Goal: Task Accomplishment & Management: Manage account settings

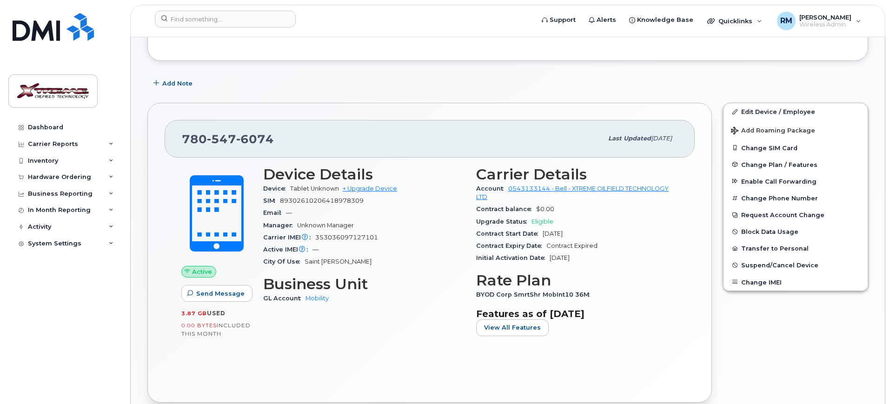
scroll to position [116, 0]
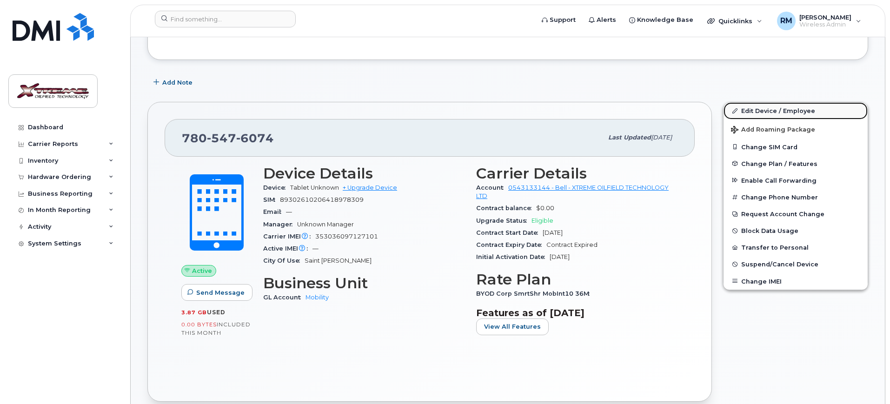
click at [754, 107] on link "Edit Device / Employee" at bounding box center [795, 110] width 144 height 17
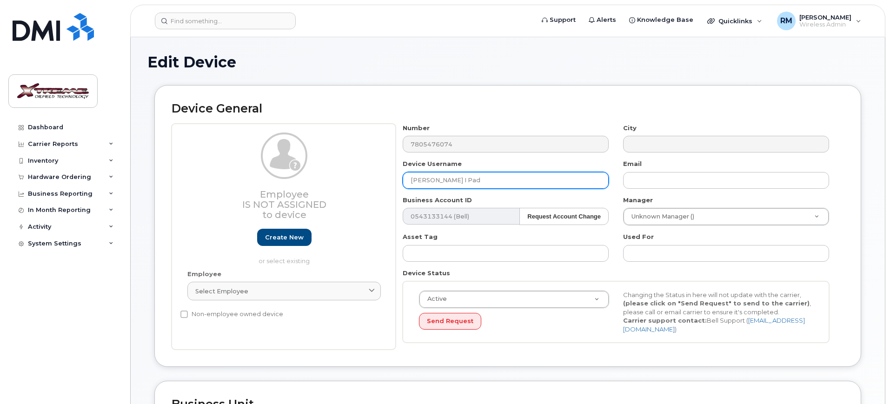
click at [498, 183] on input "[PERSON_NAME] I Pad" at bounding box center [506, 180] width 206 height 17
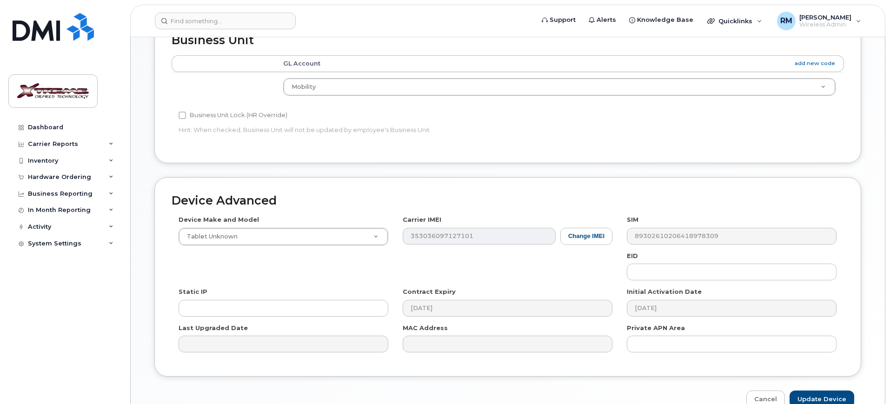
scroll to position [410, 0]
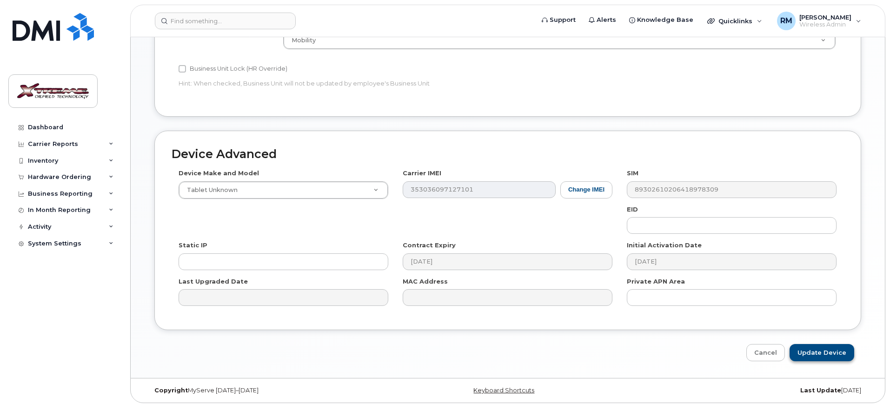
type input "Pete Libich I Pad (old)"
click at [814, 347] on input "Update Device" at bounding box center [821, 352] width 65 height 17
type input "Saving..."
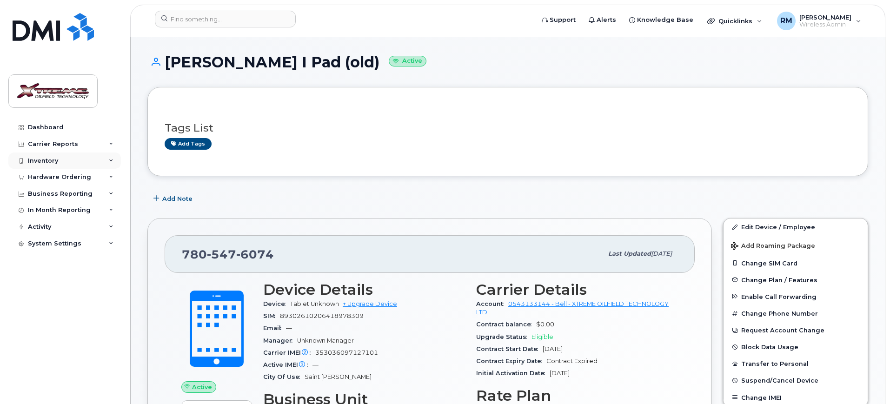
click at [66, 164] on div "Inventory" at bounding box center [64, 160] width 112 height 17
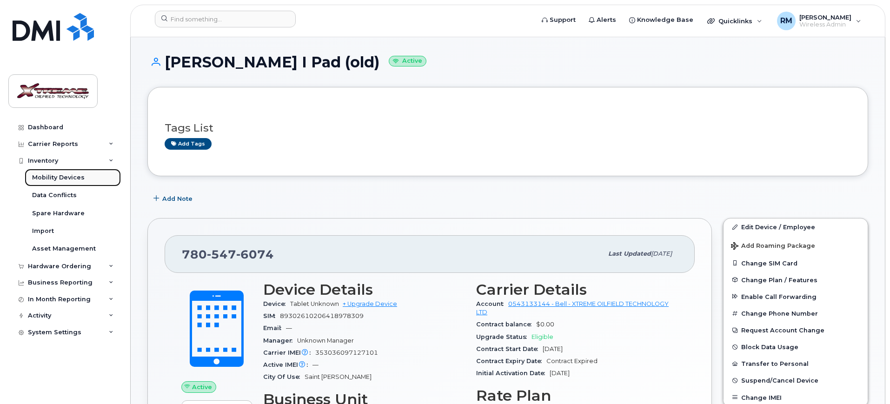
click at [69, 174] on div "Mobility Devices" at bounding box center [58, 177] width 53 height 8
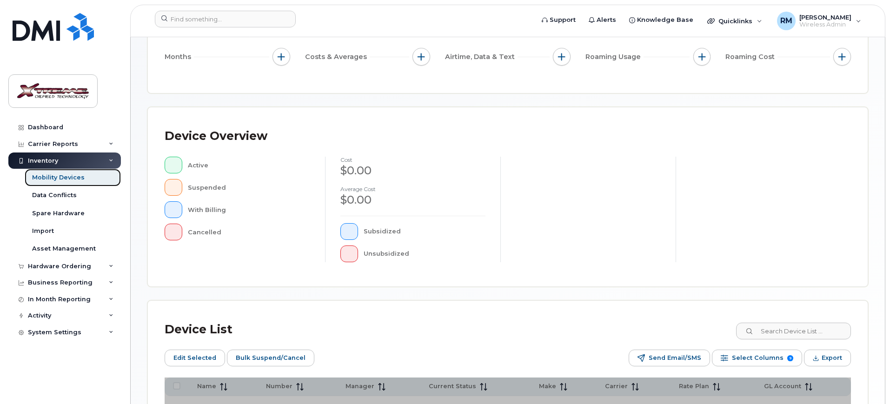
scroll to position [252, 0]
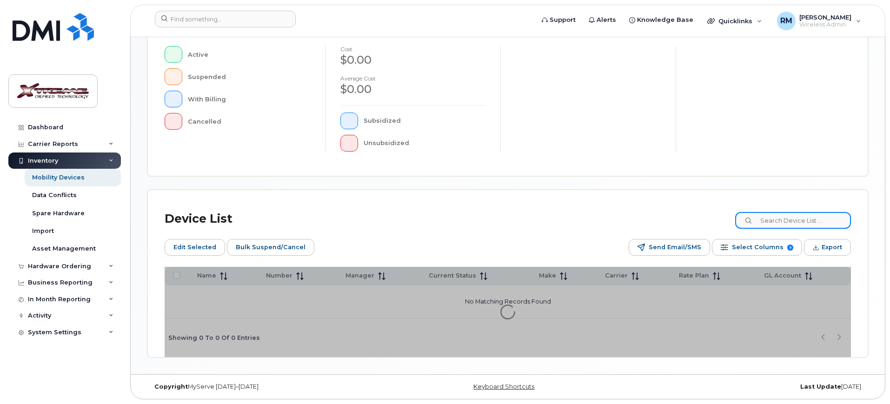
click at [794, 216] on input at bounding box center [793, 220] width 116 height 17
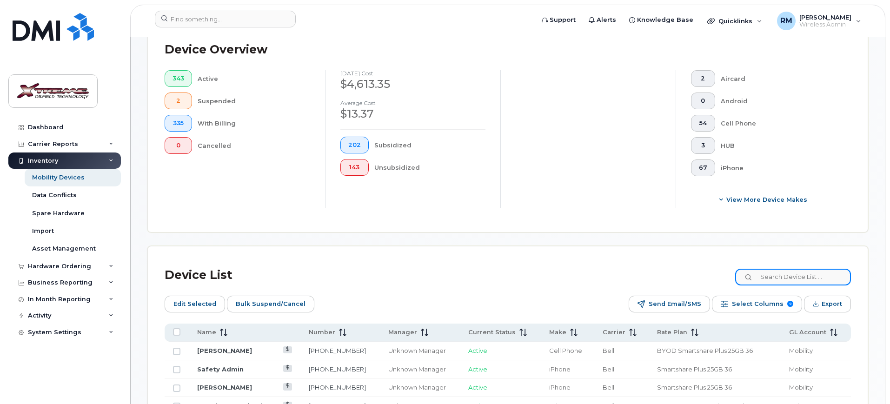
scroll to position [268, 0]
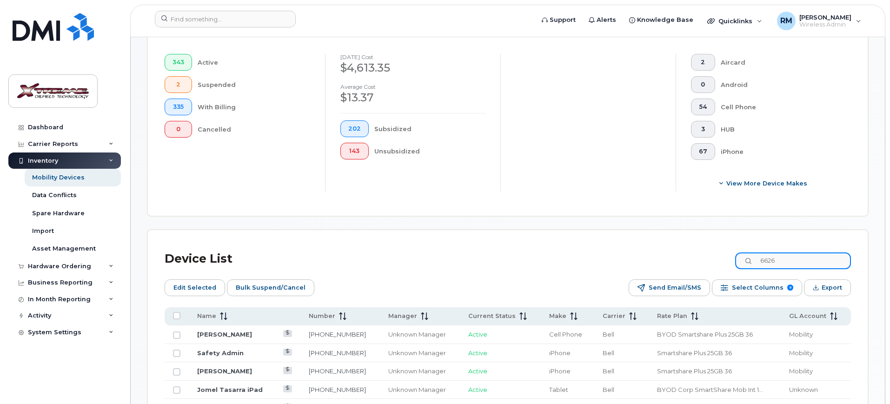
type input "6626"
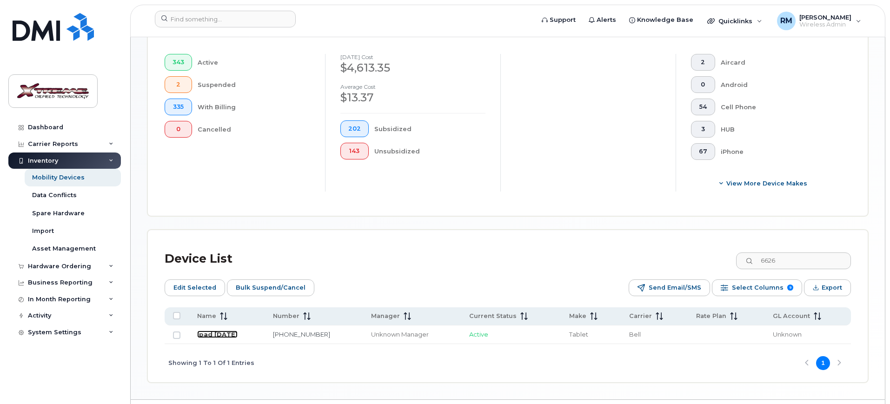
click at [226, 330] on link "Ipad September 10" at bounding box center [217, 333] width 40 height 7
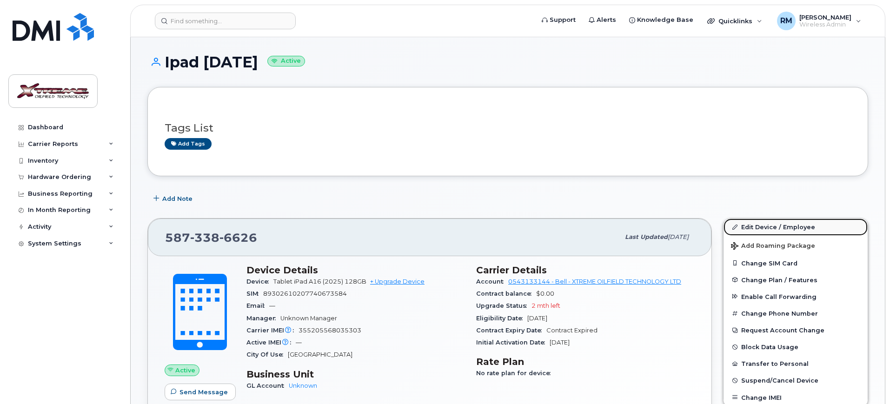
click at [754, 227] on link "Edit Device / Employee" at bounding box center [795, 226] width 144 height 17
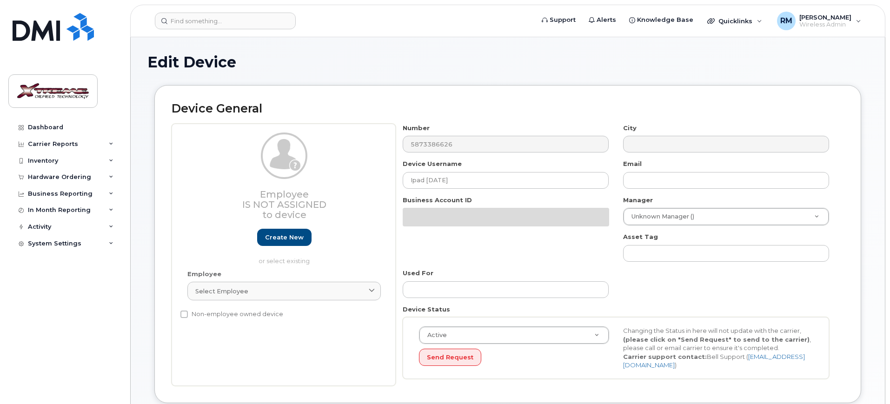
select select "4343095"
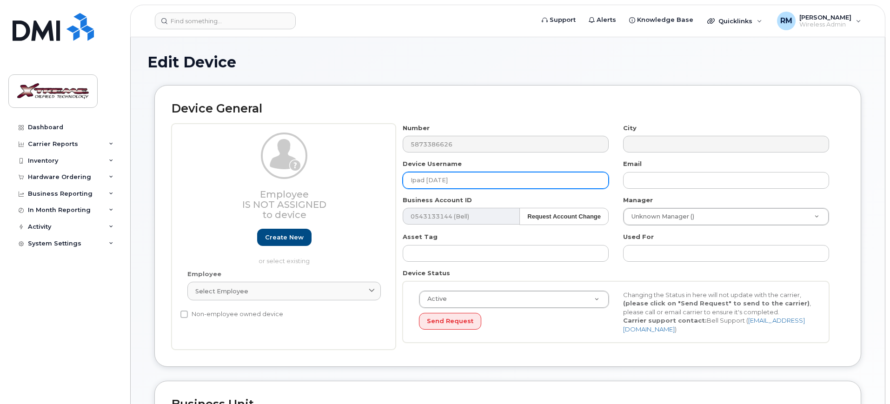
drag, startPoint x: 480, startPoint y: 180, endPoint x: 323, endPoint y: 166, distance: 157.2
click at [368, 166] on div "Employee Is not assigned to device Create new or select existing Employee Selec…" at bounding box center [508, 237] width 672 height 226
click at [460, 180] on input "Pete Libich I Pad (old)" at bounding box center [506, 180] width 206 height 17
type input "[PERSON_NAME] I Pad"
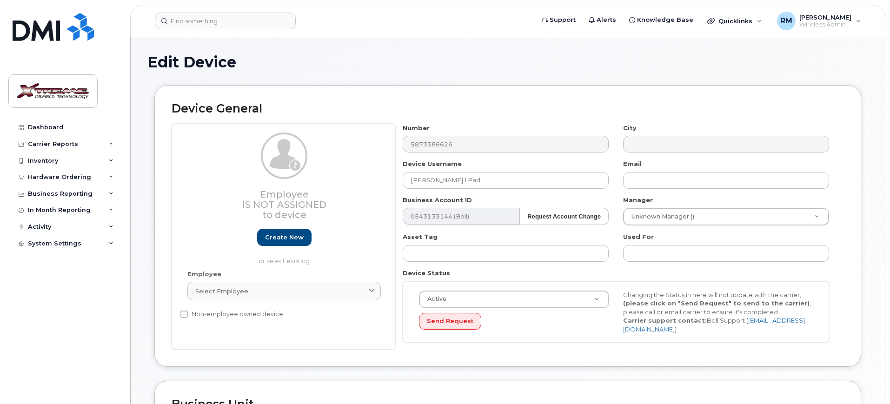
click at [560, 360] on div "Device General Employee Is not assigned to device Create new or select existing…" at bounding box center [507, 226] width 706 height 282
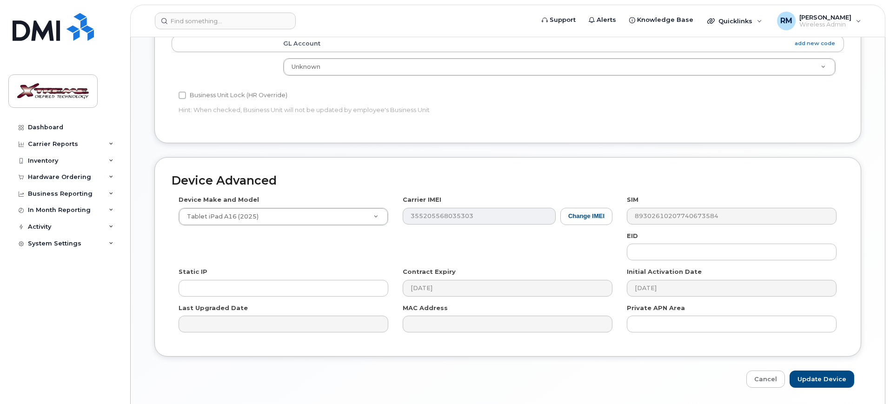
scroll to position [410, 0]
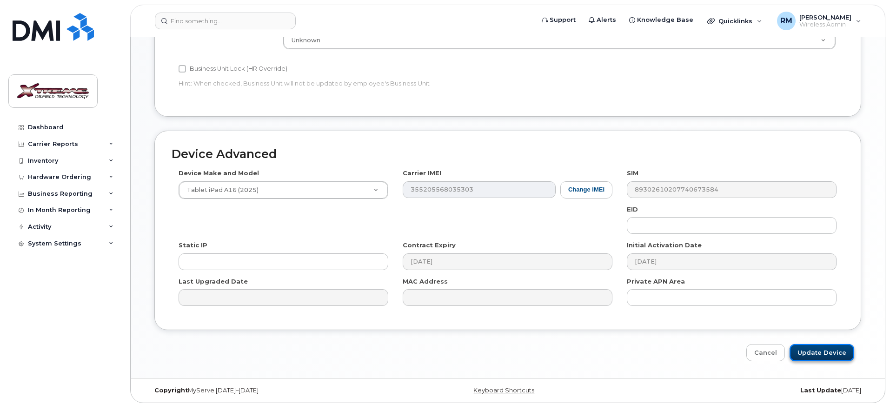
click at [822, 353] on input "Update Device" at bounding box center [821, 352] width 65 height 17
type input "Saving..."
